Goal: Task Accomplishment & Management: Use online tool/utility

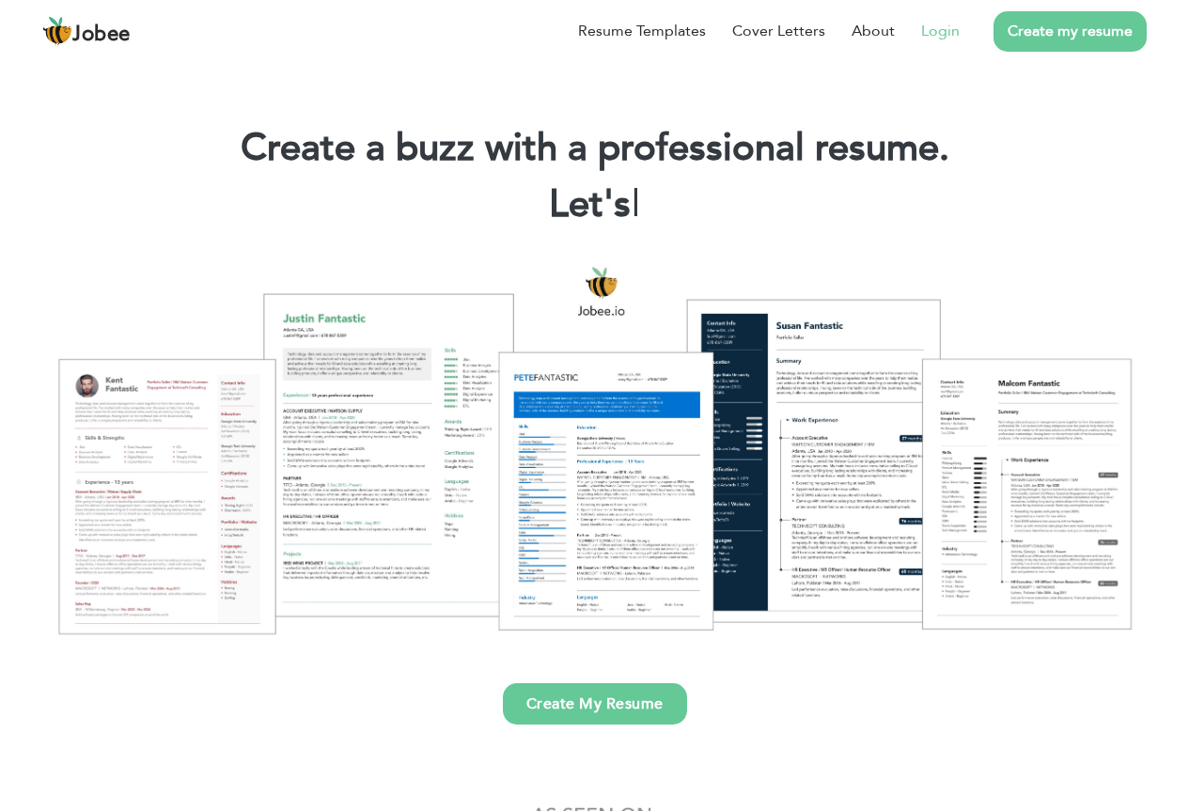
click at [944, 28] on link "Login" at bounding box center [940, 31] width 39 height 23
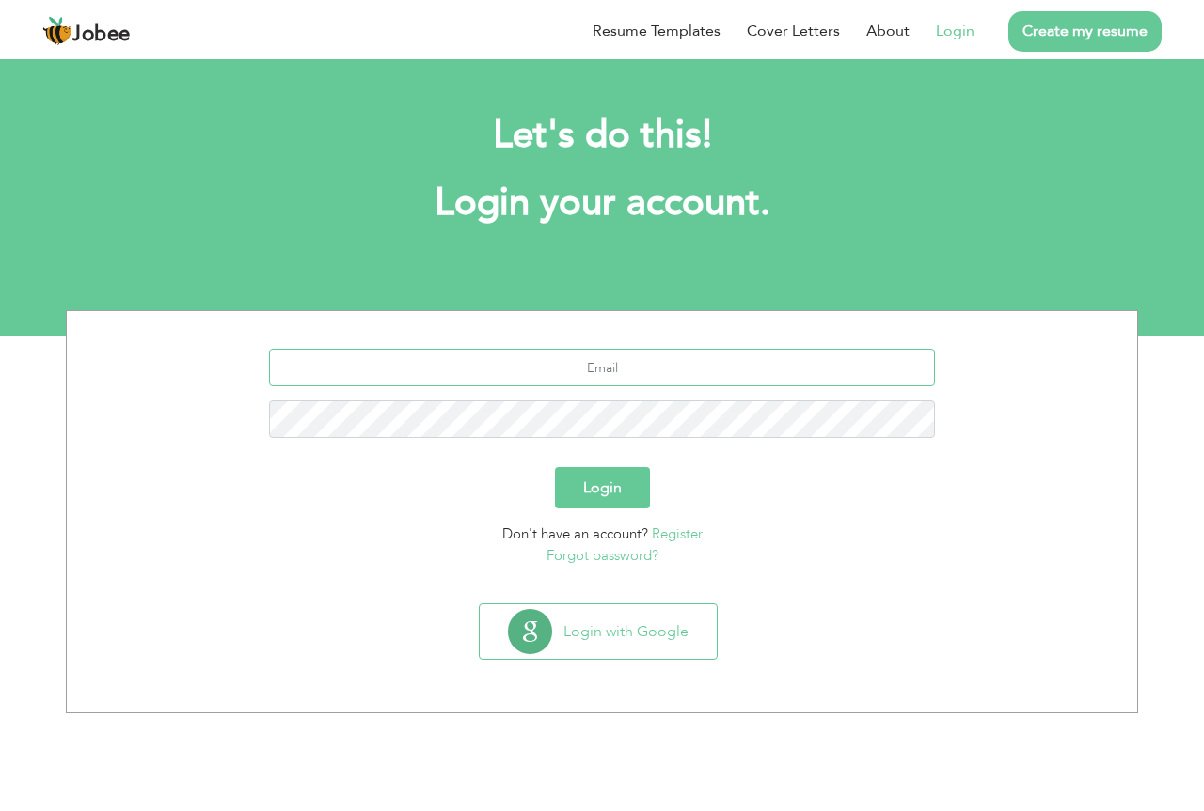
click at [530, 360] on input "text" at bounding box center [602, 368] width 667 height 38
type input "engr.akmalkhan270@gmail.com"
click at [555, 467] on button "Login" at bounding box center [602, 487] width 95 height 41
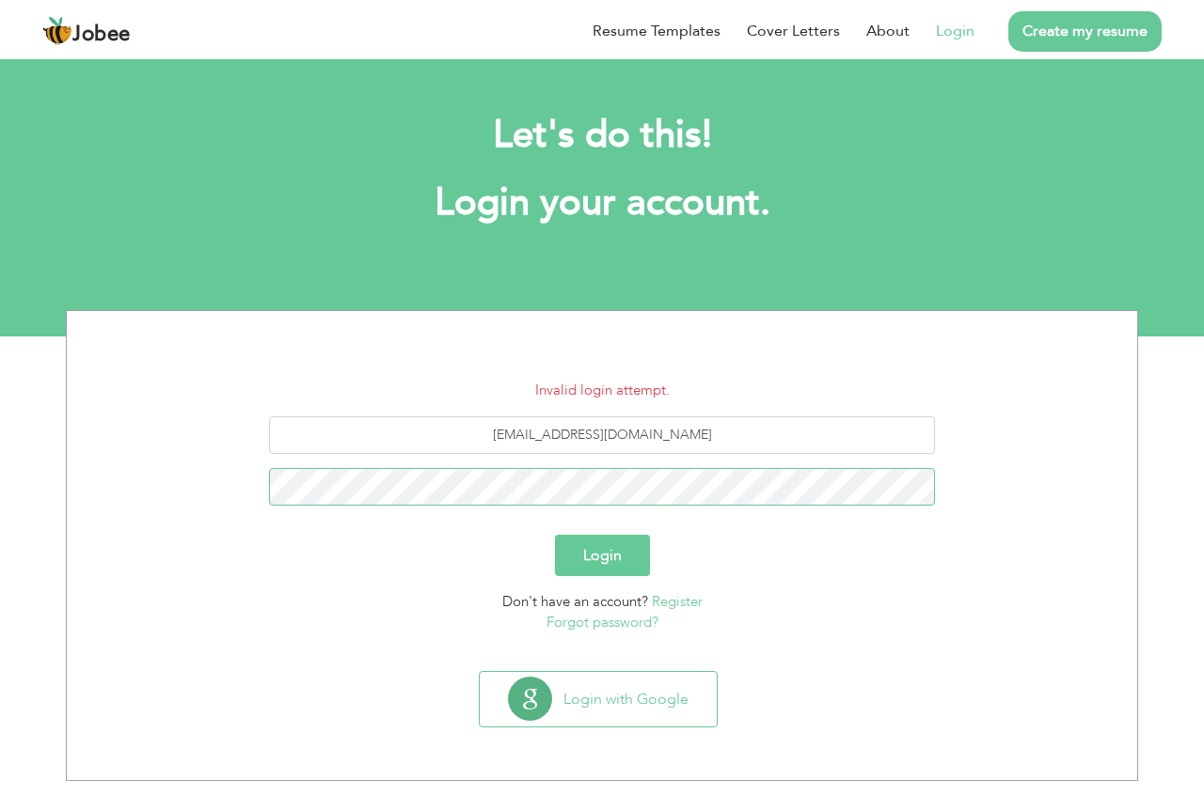
click at [555, 535] on button "Login" at bounding box center [602, 555] width 95 height 41
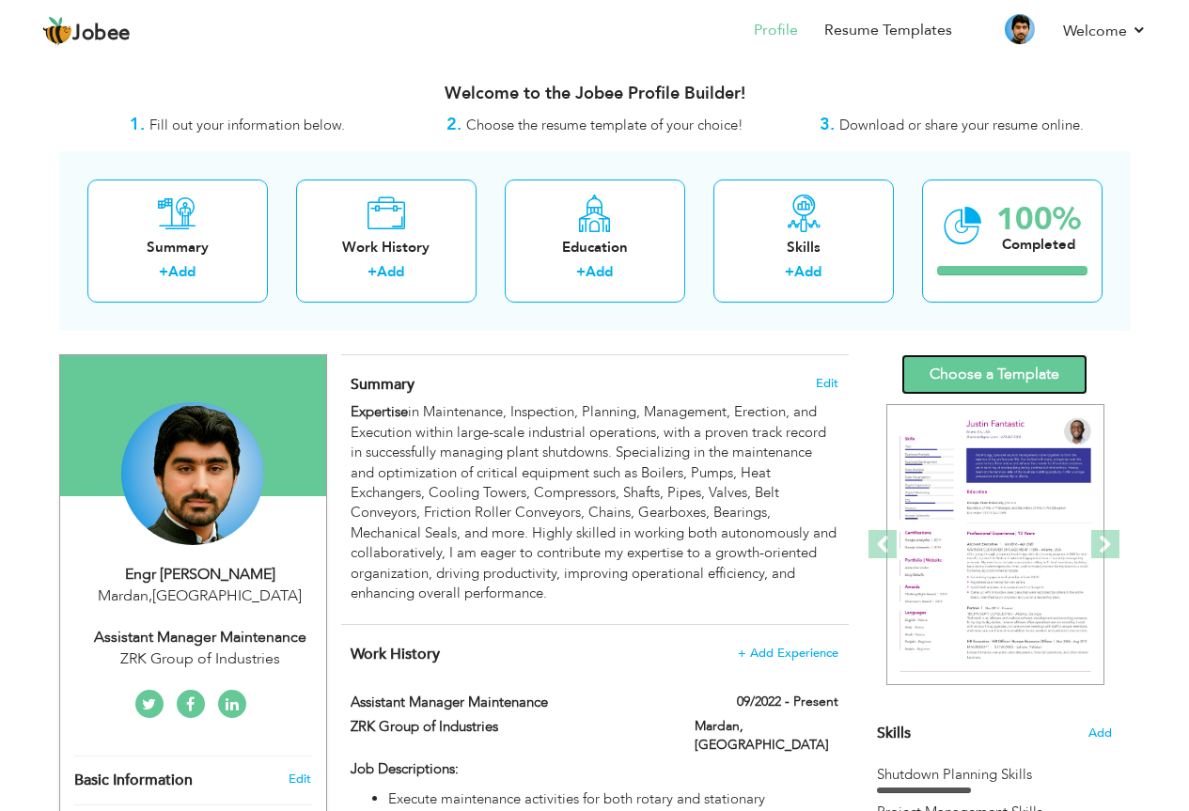
click at [1045, 370] on link "Choose a Template" at bounding box center [995, 374] width 186 height 40
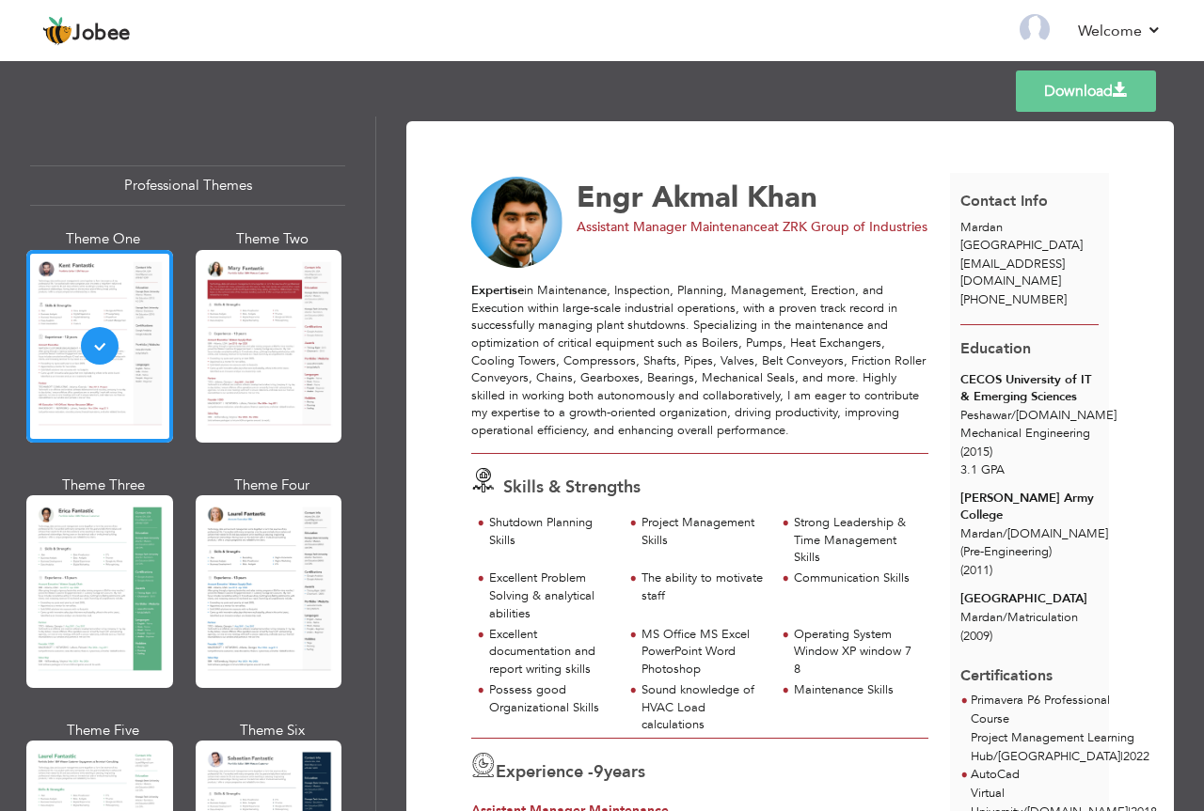
click at [251, 580] on div at bounding box center [269, 592] width 147 height 193
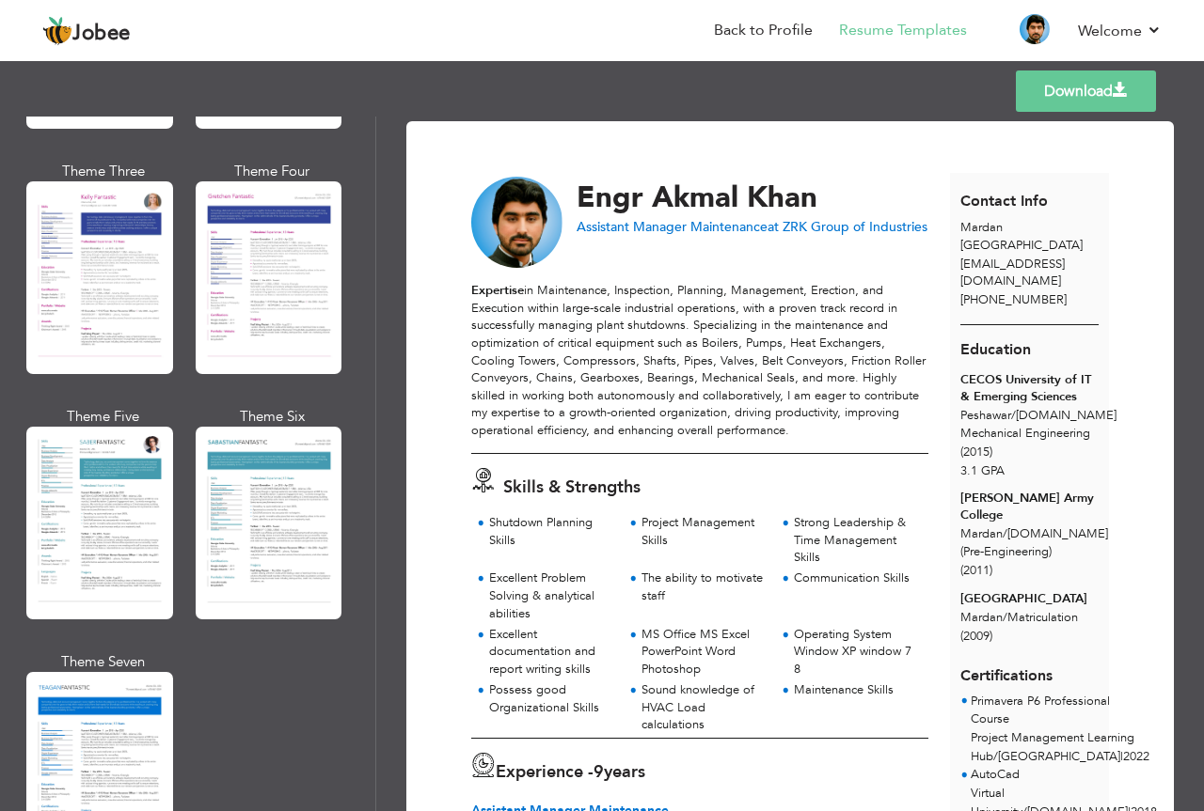
scroll to position [2539, 0]
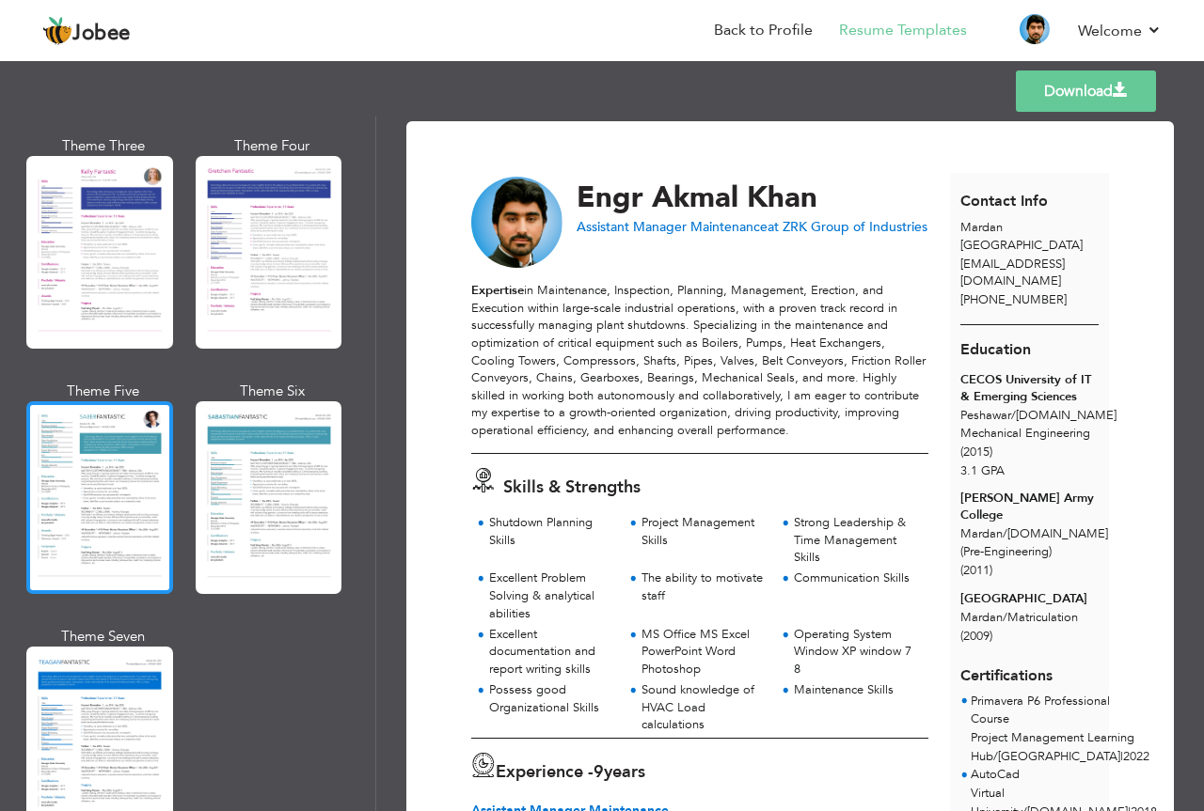
click at [87, 444] on div at bounding box center [99, 497] width 147 height 193
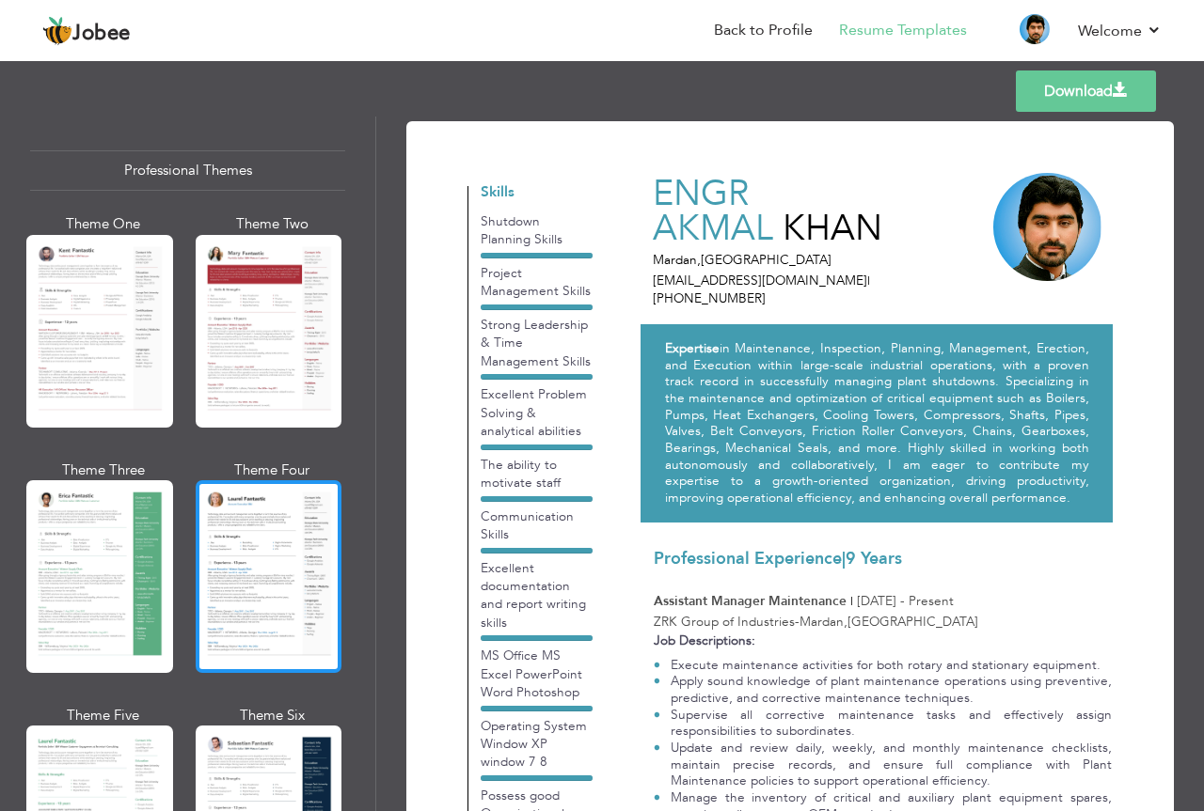
scroll to position [0, 0]
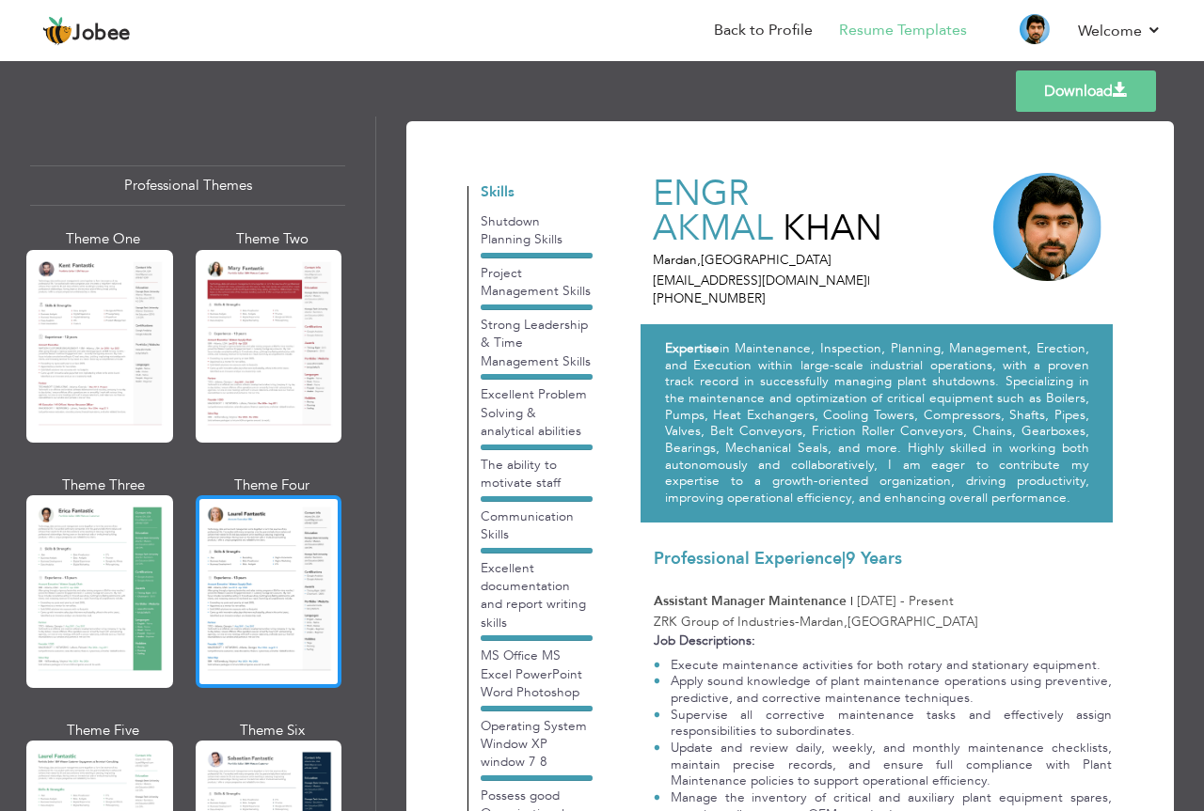
click at [260, 596] on div at bounding box center [269, 592] width 147 height 193
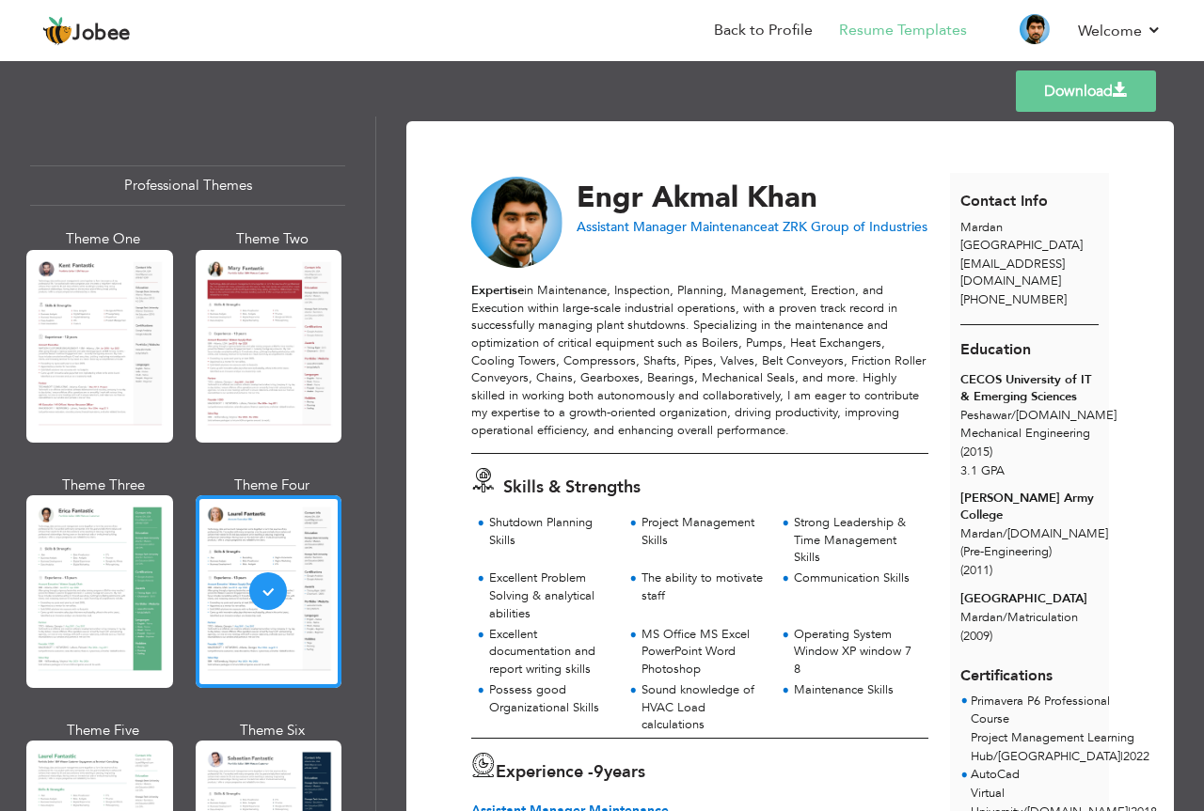
click at [1113, 98] on span at bounding box center [1119, 90] width 15 height 15
